Goal: Task Accomplishment & Management: Manage account settings

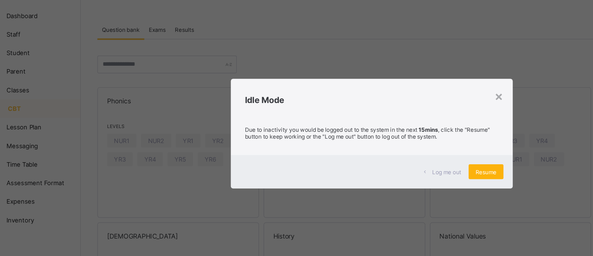
click at [381, 155] on span "Resume" at bounding box center [380, 156] width 15 height 5
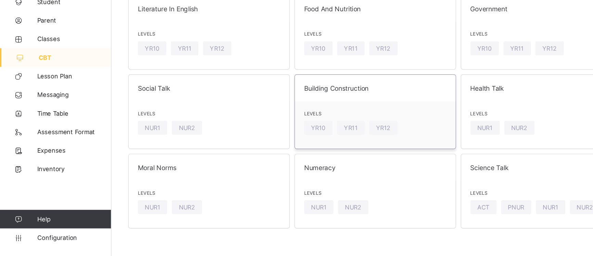
click at [301, 137] on span at bounding box center [276, 136] width 105 height 3
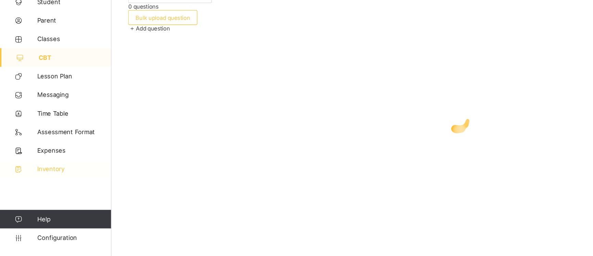
click at [35, 192] on span "Inventory" at bounding box center [54, 191] width 55 height 5
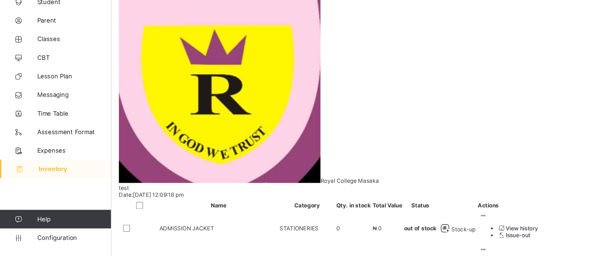
scroll to position [160, 0]
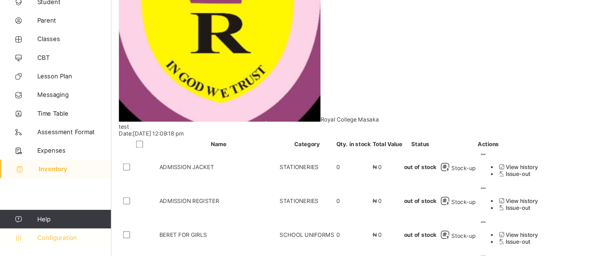
click at [54, 249] on link "Configuration" at bounding box center [41, 243] width 82 height 14
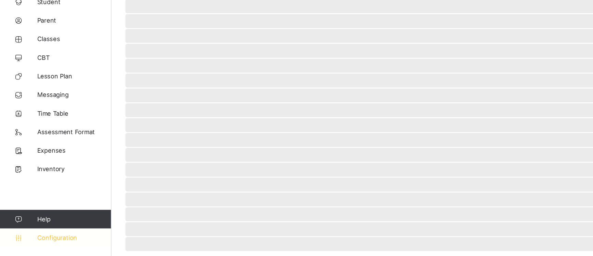
click at [54, 248] on link "Configuration" at bounding box center [41, 243] width 82 height 14
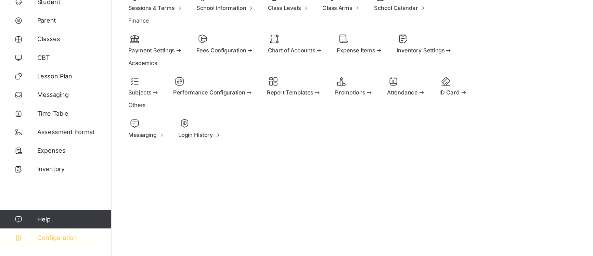
scroll to position [0, 0]
click at [328, 107] on span "Inventory Settings" at bounding box center [309, 104] width 35 height 5
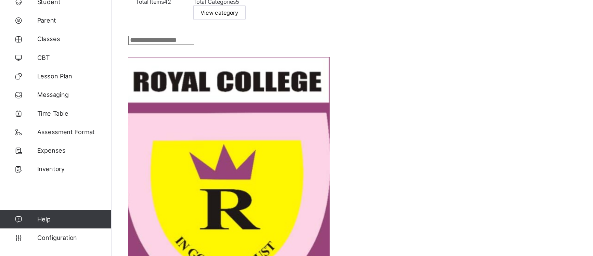
scroll to position [160, 0]
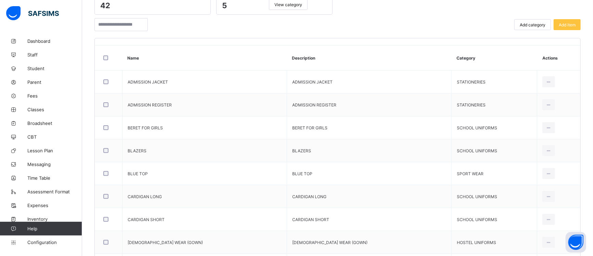
scroll to position [85, 0]
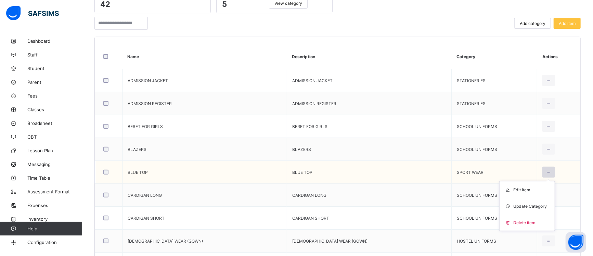
click at [546, 172] on icon at bounding box center [549, 172] width 6 height 5
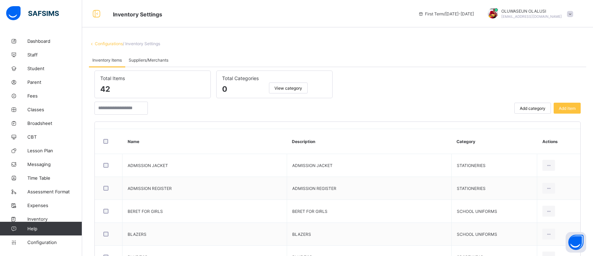
scroll to position [93, 0]
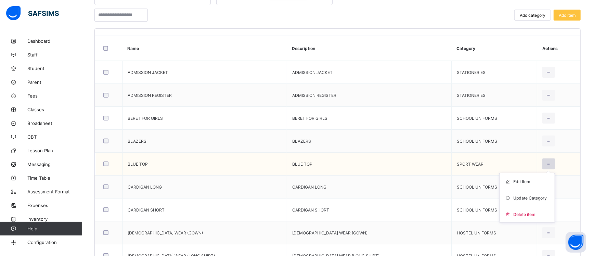
click at [546, 164] on icon at bounding box center [549, 164] width 6 height 5
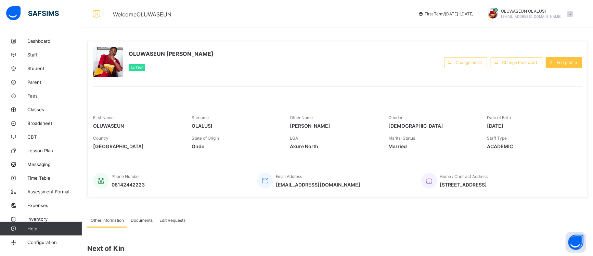
click at [209, 99] on div "[PERSON_NAME] Active Change email Change Password Edit profile First Name OLUWA…" at bounding box center [337, 119] width 501 height 157
click at [209, 99] on div "OLUWASEUN SAMUEL OLALUSI Active Change email Change Password Edit profile First…" at bounding box center [337, 119] width 501 height 157
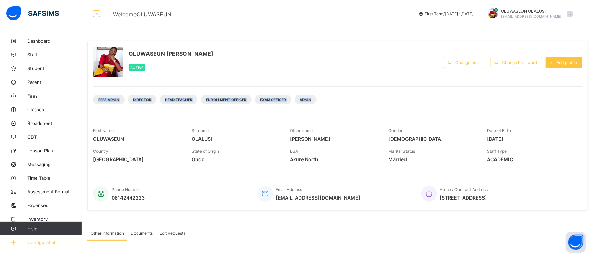
click at [36, 241] on span "Configuration" at bounding box center [54, 242] width 54 height 5
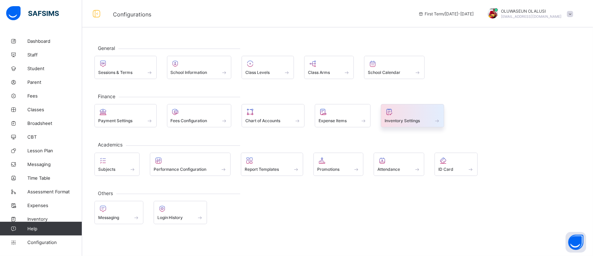
click at [420, 113] on div at bounding box center [413, 112] width 56 height 8
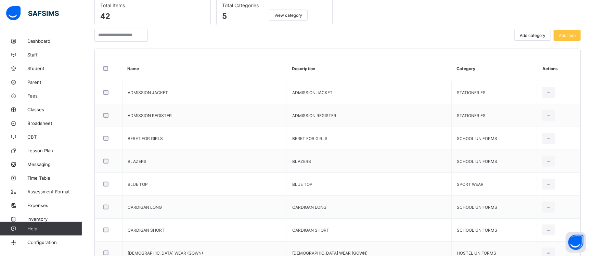
scroll to position [73, 0]
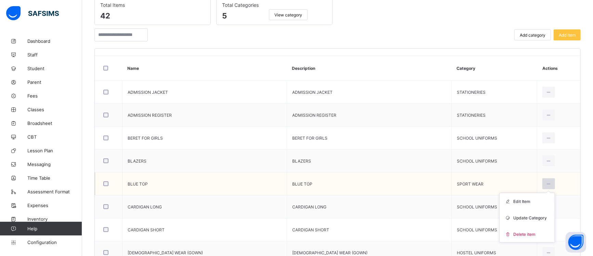
click at [543, 185] on div at bounding box center [549, 183] width 13 height 11
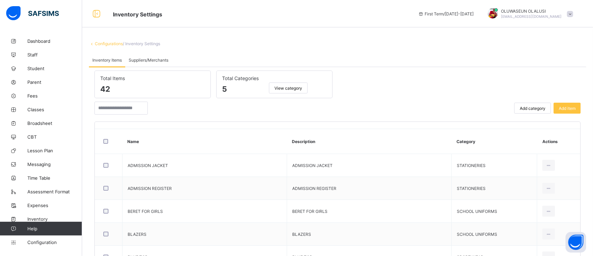
click at [478, 20] on div "First Term / [DATE]-[DATE]" at bounding box center [446, 13] width 63 height 27
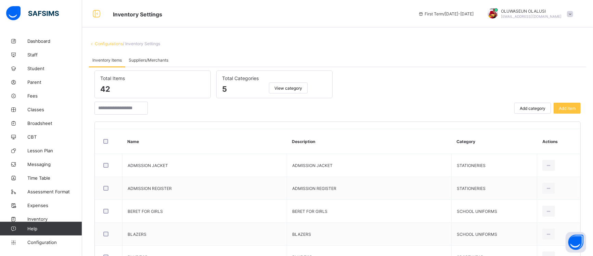
click at [478, 20] on div "First Term / [DATE]-[DATE]" at bounding box center [446, 13] width 63 height 27
click at [478, 22] on div "First Term / [DATE]-[DATE]" at bounding box center [446, 13] width 63 height 27
click at [496, 25] on div "First Term / [DATE]-[DATE] OLUWASEUN OLALUSI [EMAIL_ADDRESS][DOMAIN_NAME]" at bounding box center [504, 13] width 178 height 27
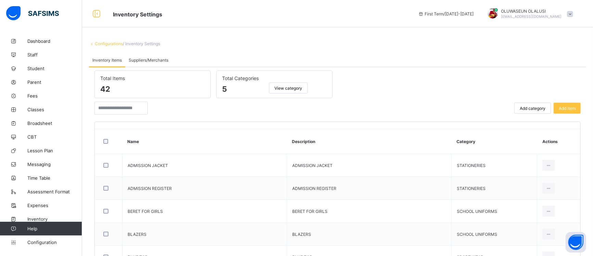
click at [496, 25] on div "First Term / [DATE]-[DATE] OLUWASEUN OLALUSI [EMAIL_ADDRESS][DOMAIN_NAME]" at bounding box center [504, 13] width 178 height 27
click at [0, 0] on div "× Idle Mode Due to inactivity you would be logged out to the system in the next…" at bounding box center [0, 0] width 0 height 0
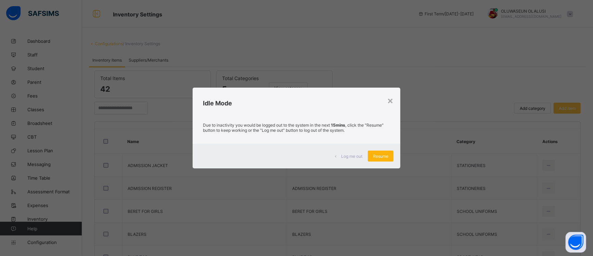
click at [379, 155] on span "Resume" at bounding box center [380, 156] width 15 height 5
